Goal: Transaction & Acquisition: Purchase product/service

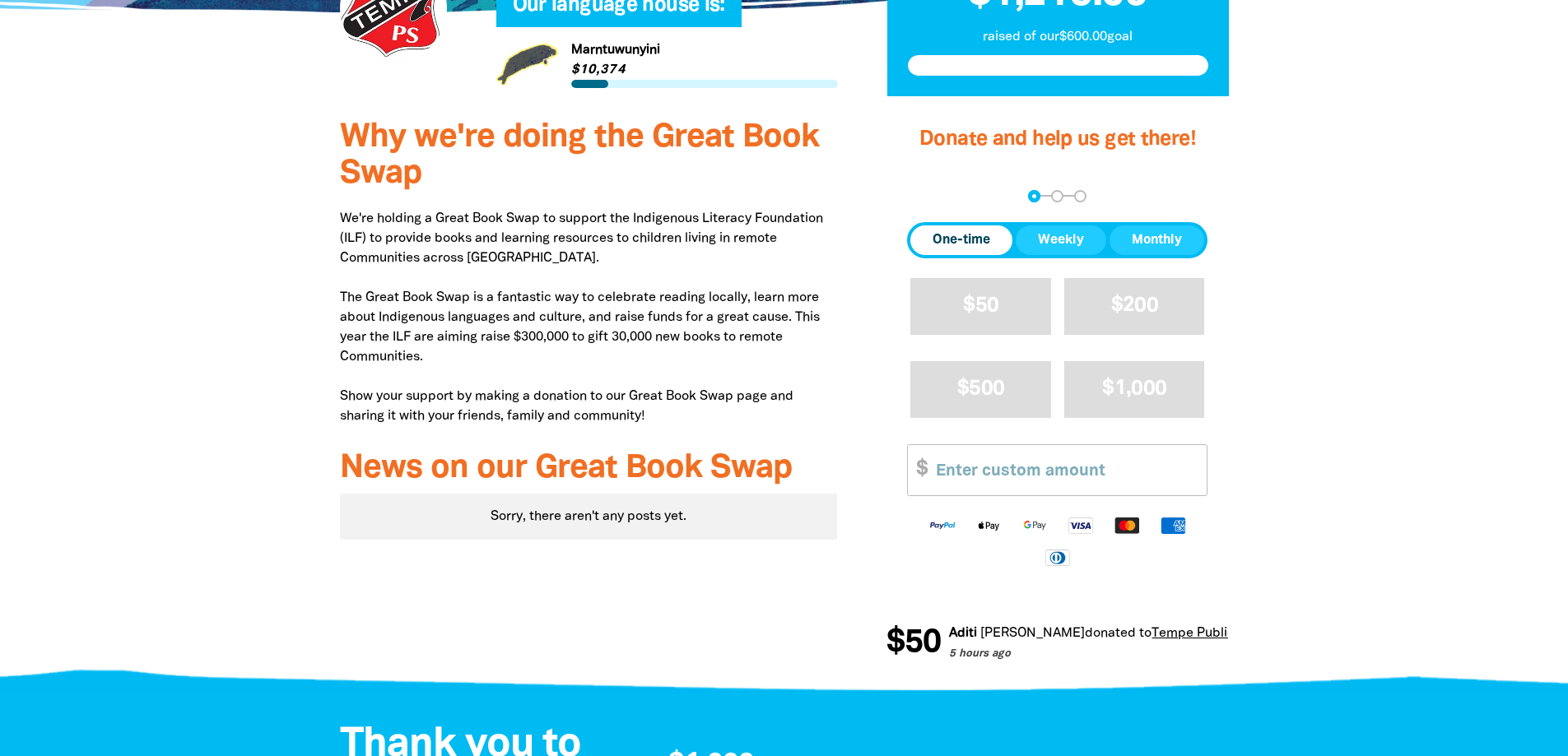
scroll to position [493, 0]
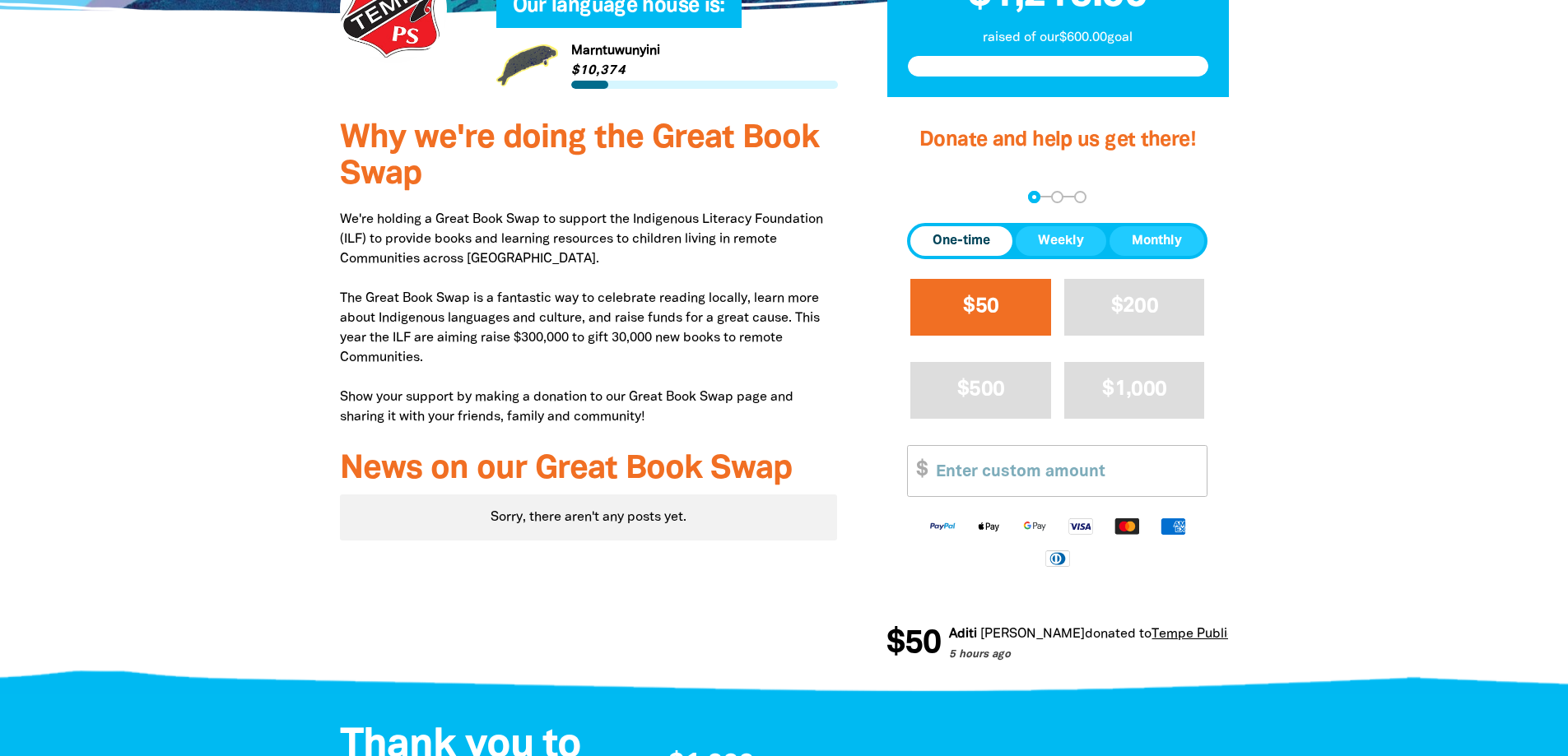
click at [1002, 284] on button "$50" at bounding box center [980, 308] width 141 height 57
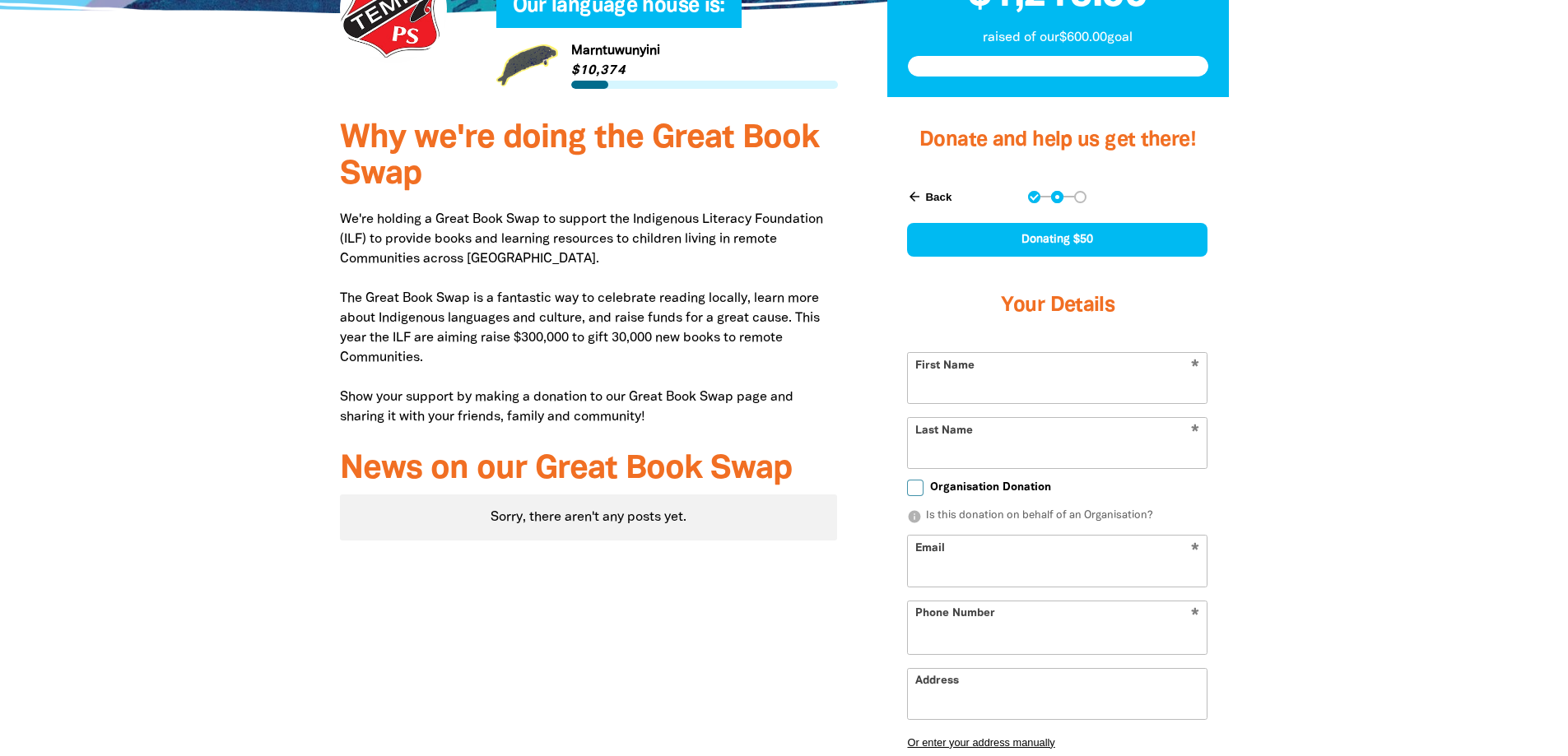
select select "AU"
click at [937, 195] on button "arrow_back Back" at bounding box center [929, 196] width 57 height 28
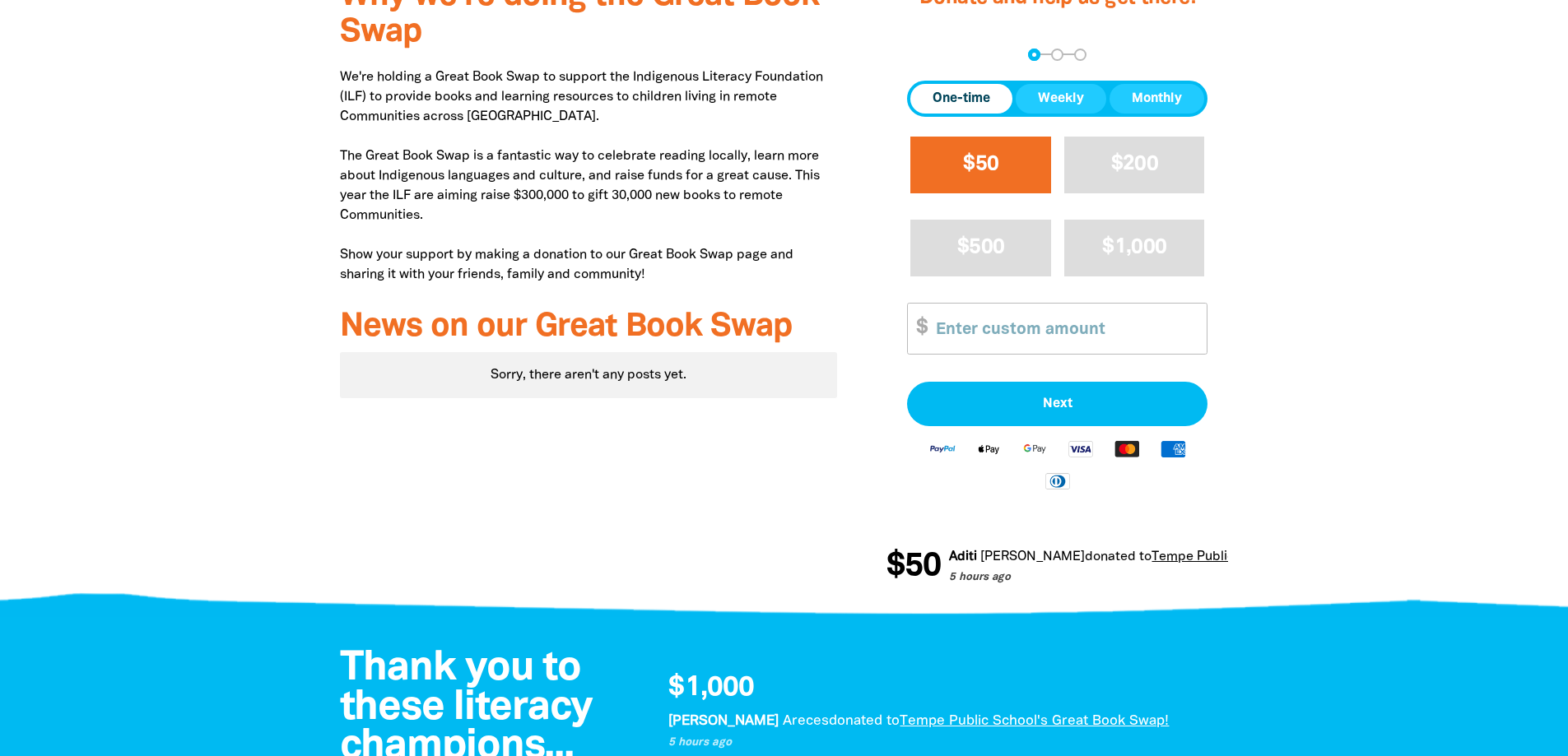
scroll to position [650, 0]
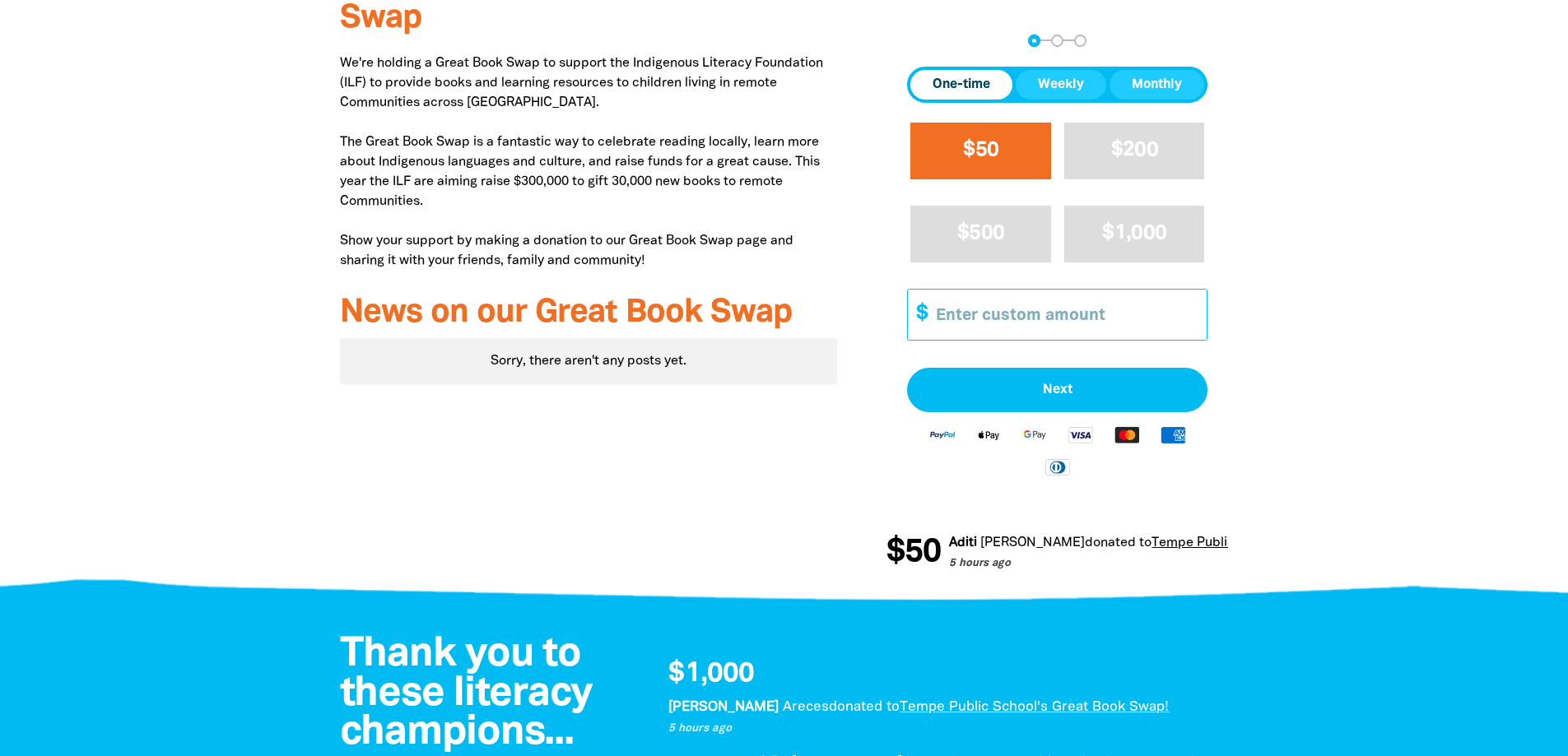
click at [1064, 316] on input "Other Amount" at bounding box center [1065, 314] width 282 height 50
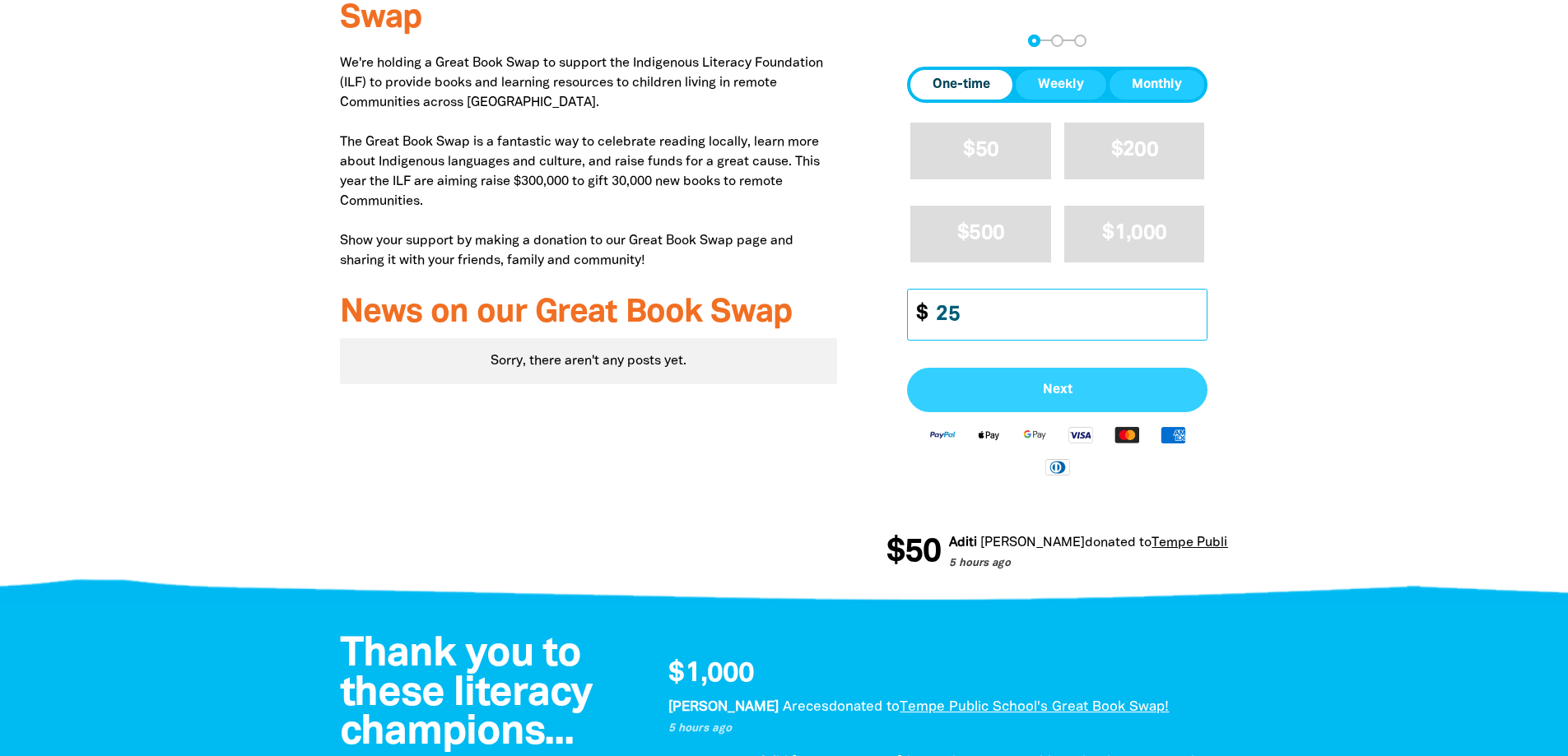
type input "25"
click at [962, 407] on button "Next" at bounding box center [1058, 390] width 300 height 44
select select "AU"
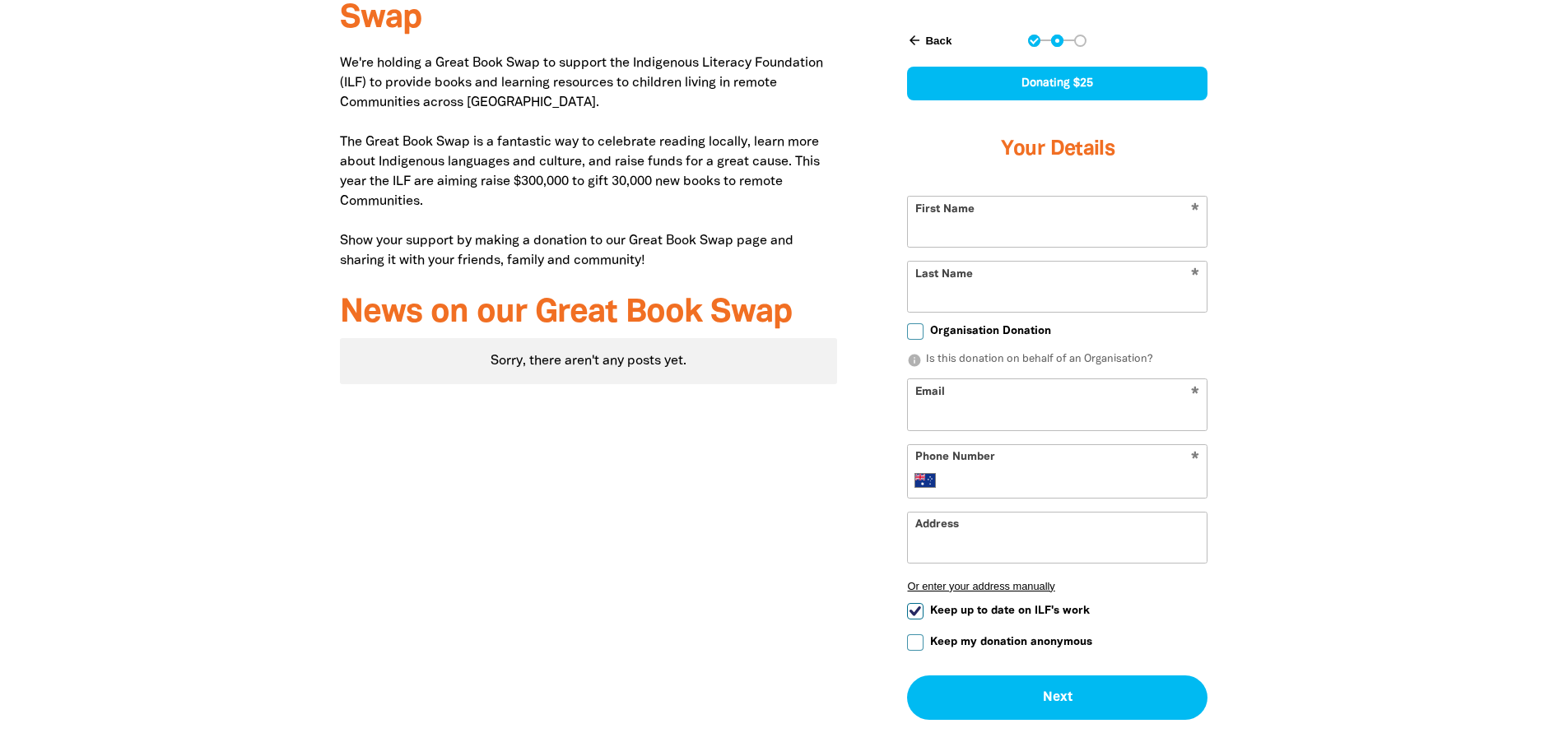
click at [1010, 239] on input "First Name" at bounding box center [1057, 221] width 299 height 50
type input "[PERSON_NAME]"
type input "[EMAIL_ADDRESS][DOMAIN_NAME]"
type input "[PHONE_NUMBER]"
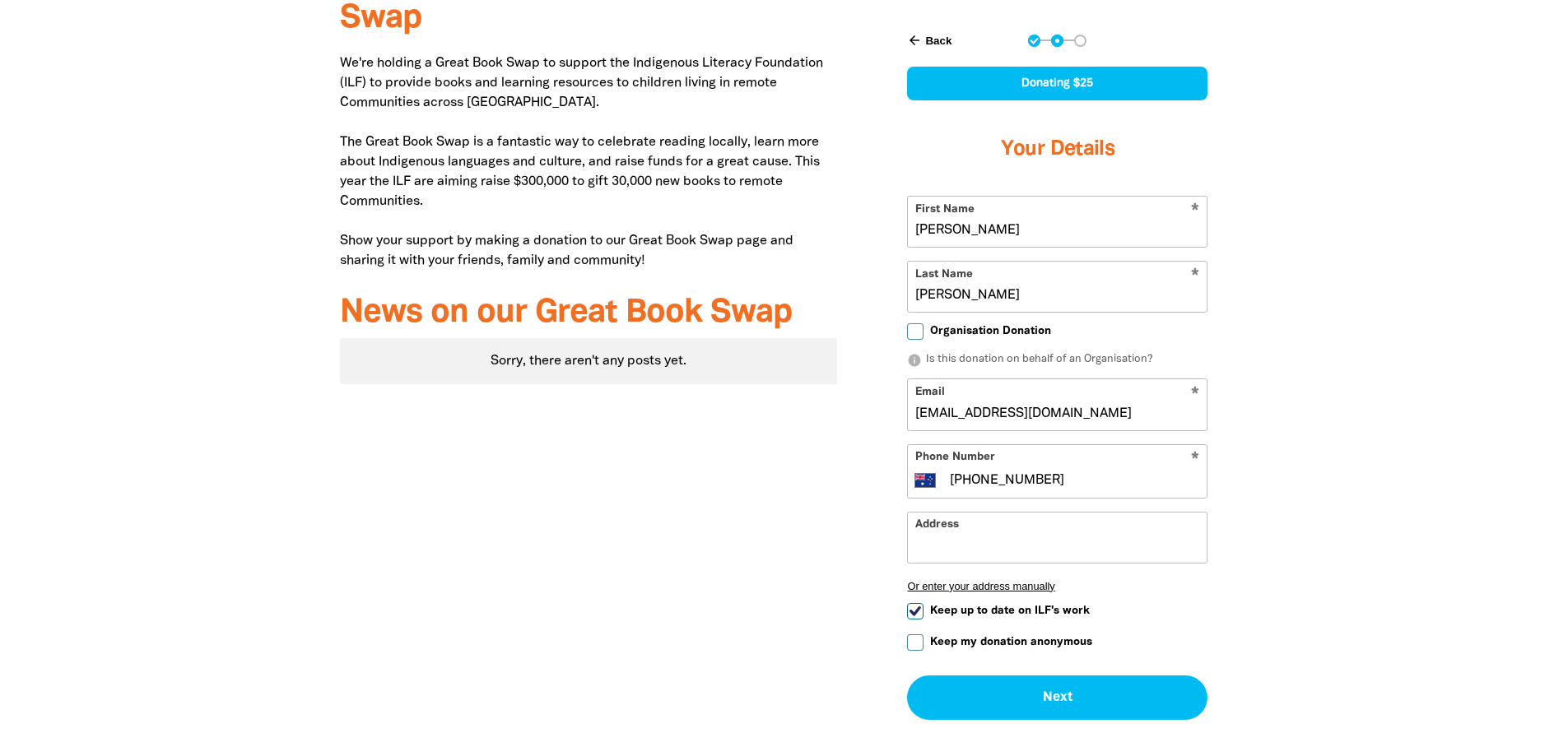
type input "[STREET_ADDRESS]"
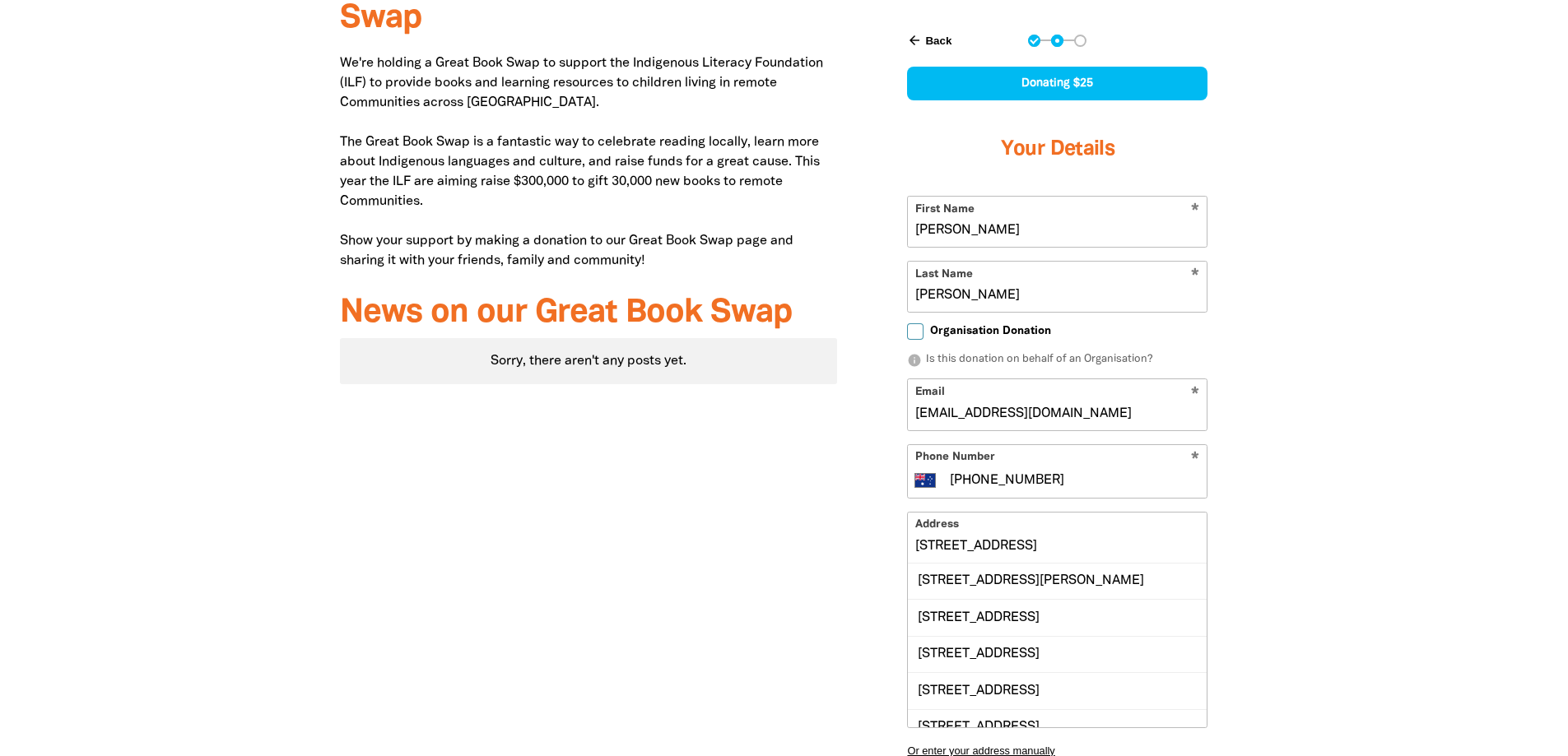
drag, startPoint x: 978, startPoint y: 413, endPoint x: 1056, endPoint y: 413, distance: 78.0
click at [978, 413] on input "[EMAIL_ADDRESS][DOMAIN_NAME]" at bounding box center [1057, 404] width 299 height 50
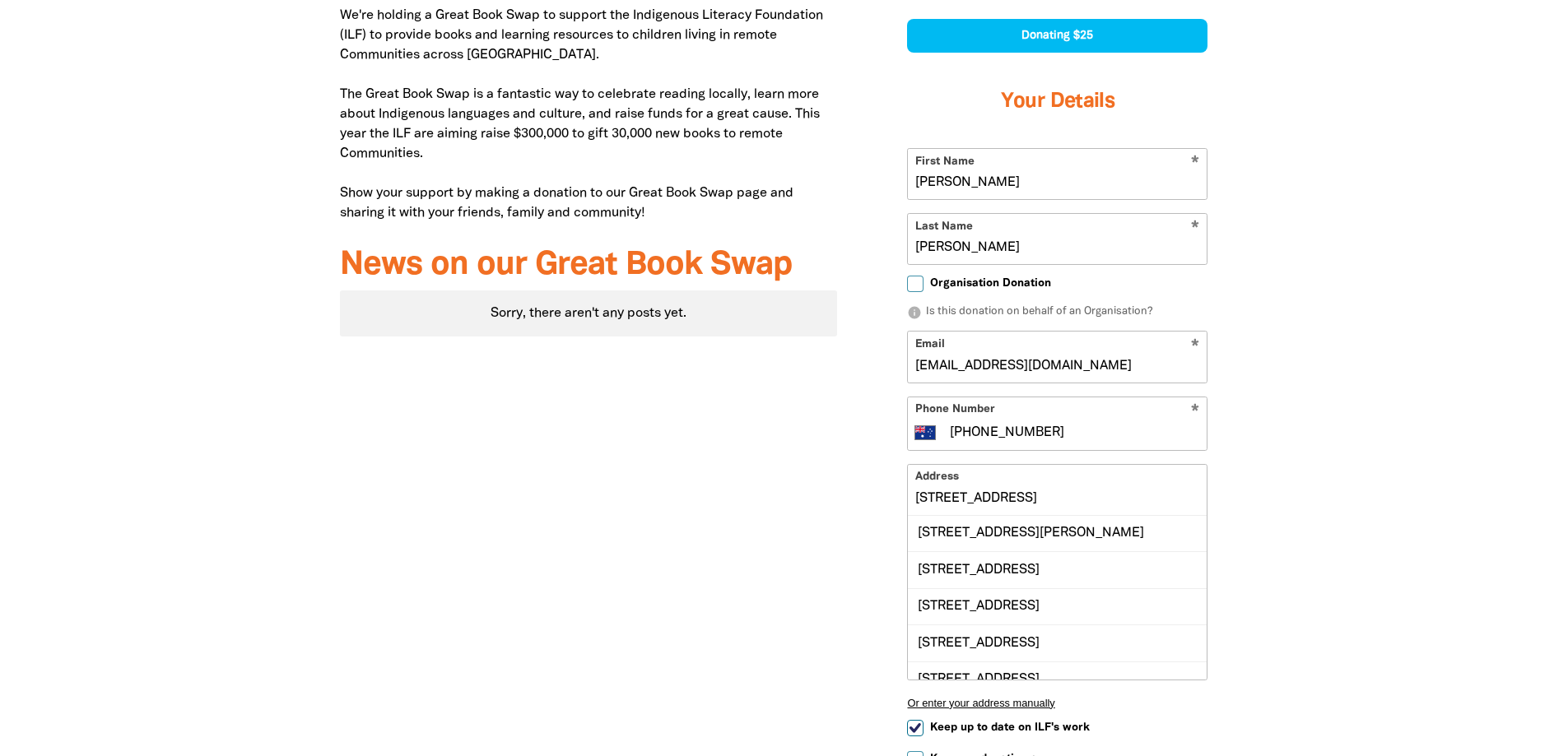
scroll to position [814, 0]
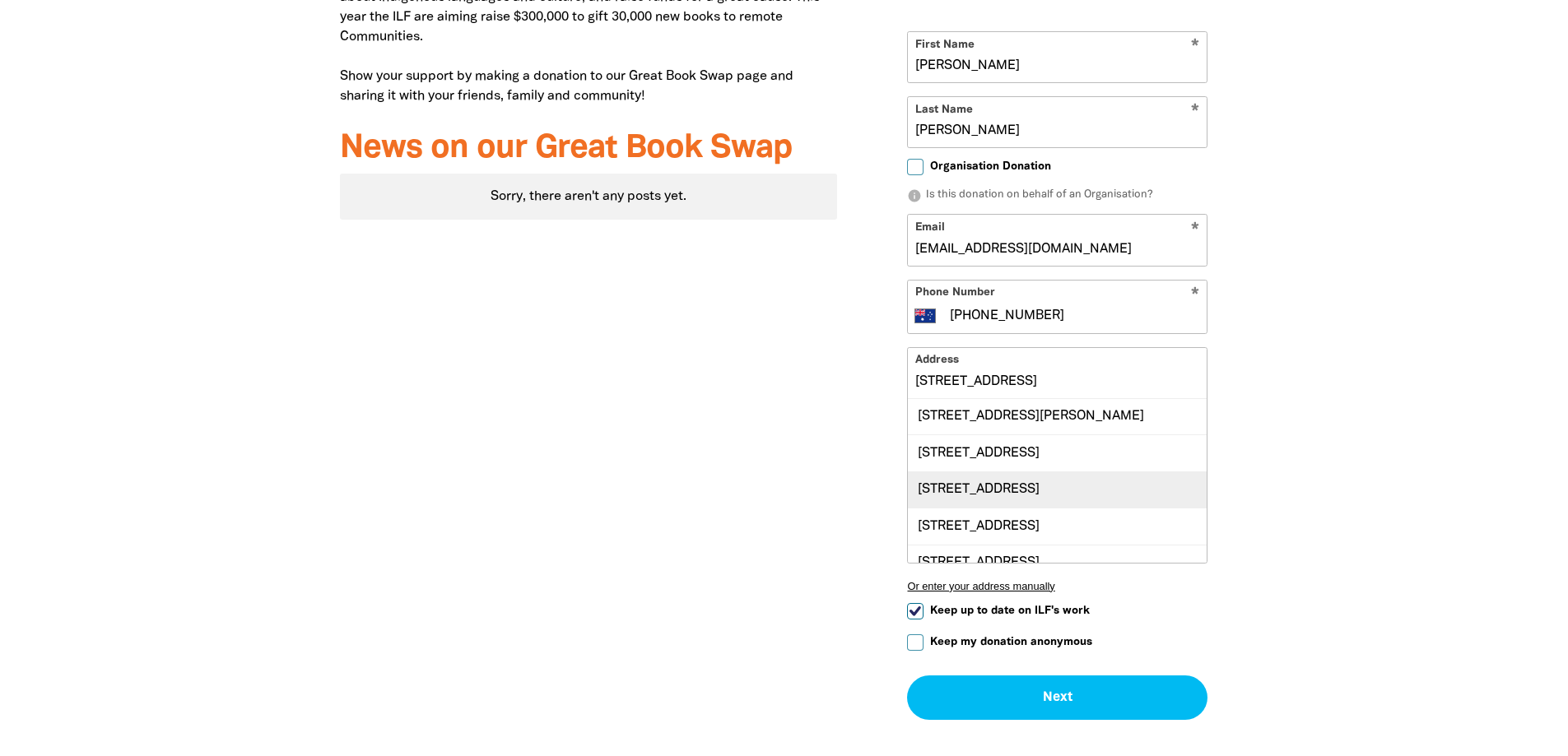
type input "[EMAIL_ADDRESS][DOMAIN_NAME]"
click at [1070, 482] on div "[STREET_ADDRESS]" at bounding box center [1057, 490] width 299 height 37
type input "[STREET_ADDRESS]"
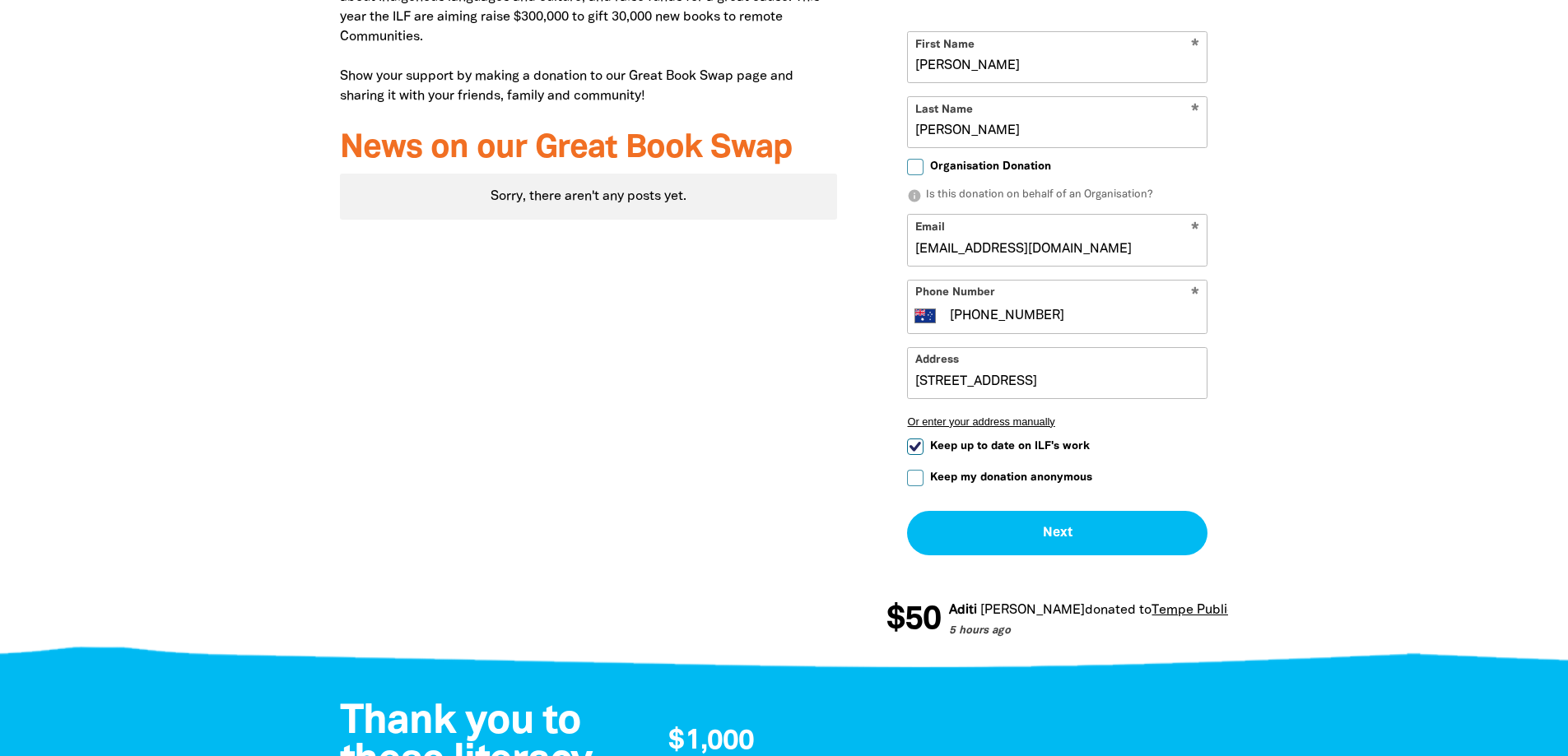
click at [912, 444] on input "Keep up to date on ILF's work" at bounding box center [915, 446] width 17 height 17
checkbox input "false"
click at [915, 483] on input "Keep my donation anonymous" at bounding box center [915, 478] width 17 height 17
click at [1017, 539] on button "Next chevron_right" at bounding box center [1058, 533] width 300 height 44
checkbox input "false"
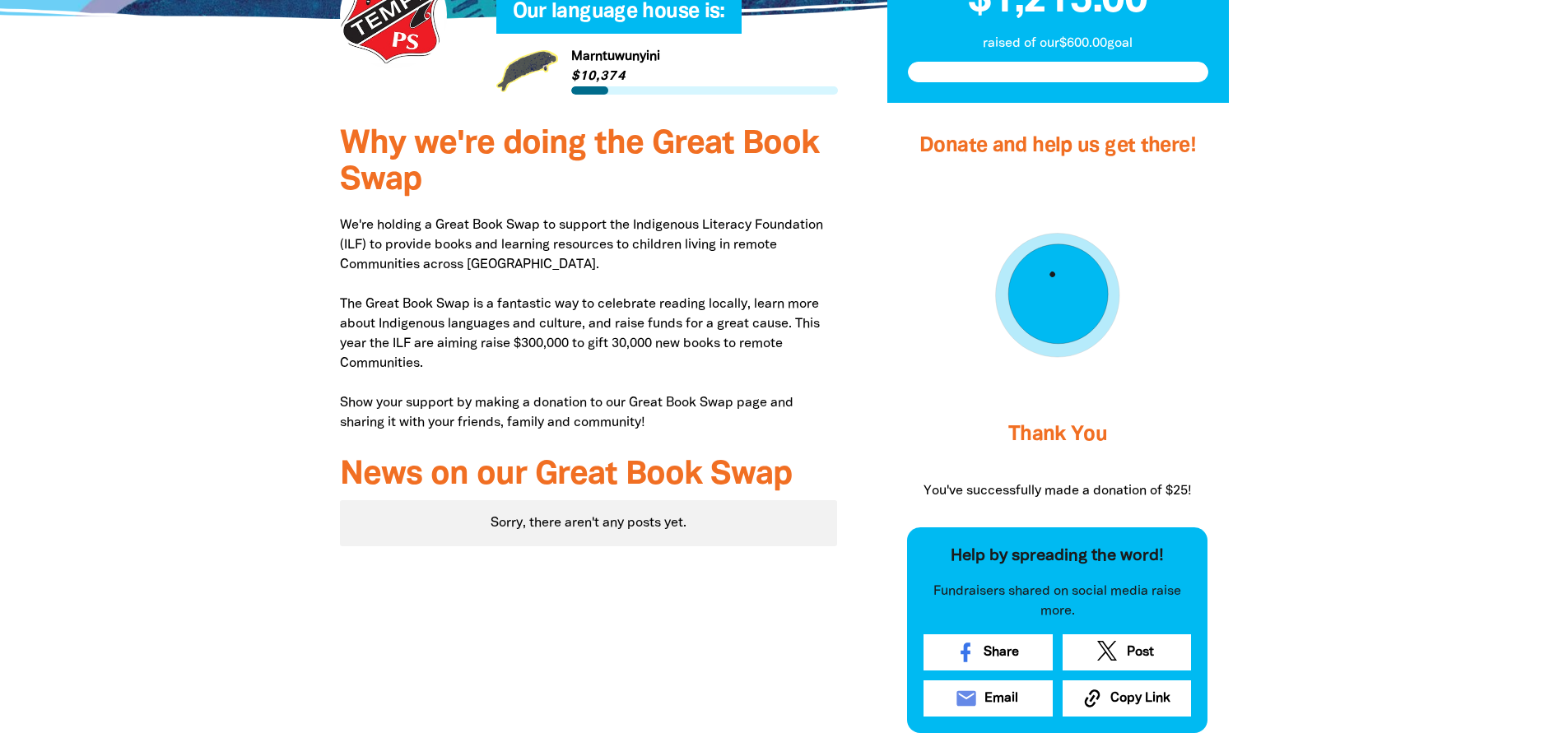
scroll to position [641, 0]
